Goal: Transaction & Acquisition: Purchase product/service

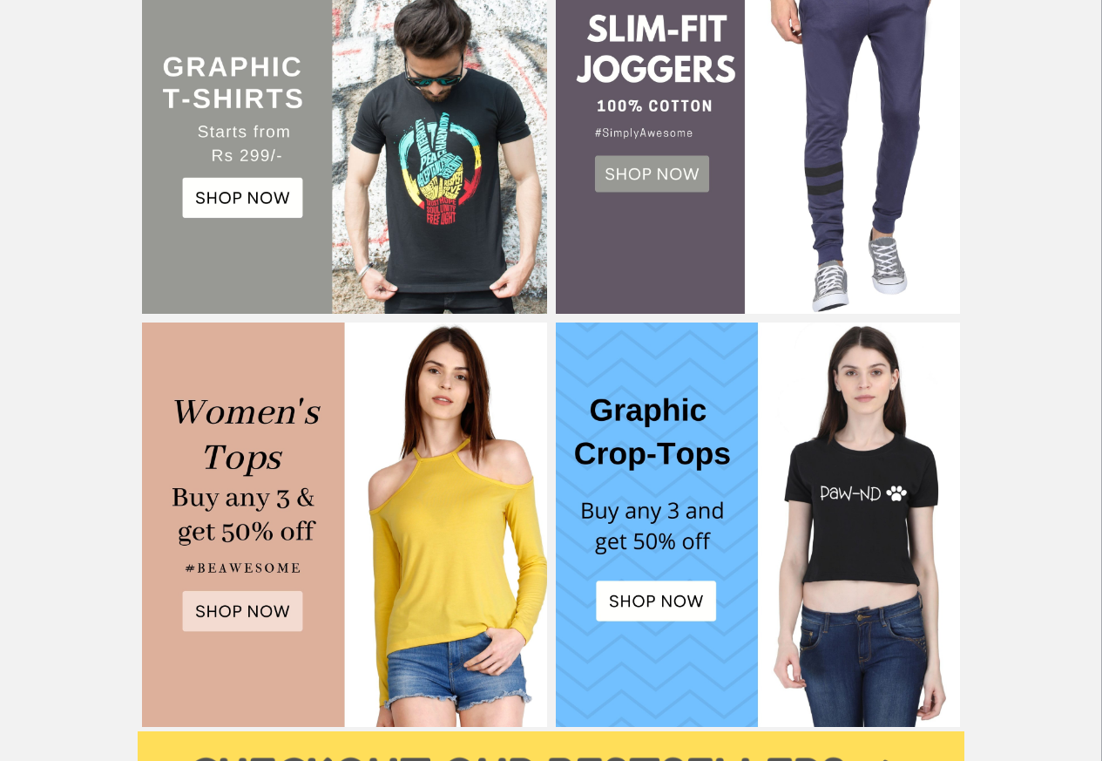
scroll to position [376, 0]
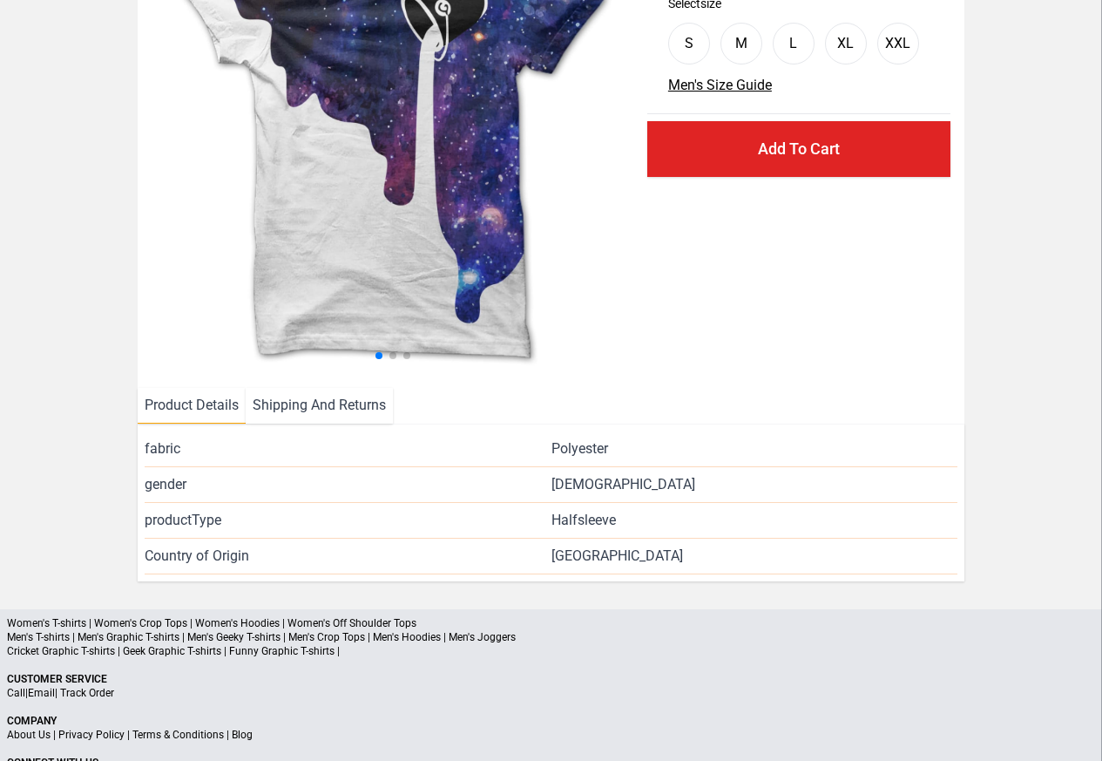
scroll to position [399, 0]
